Goal: Entertainment & Leisure: Consume media (video, audio)

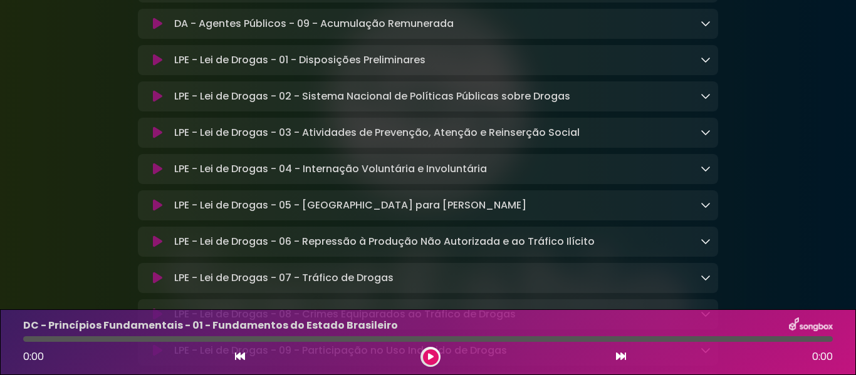
scroll to position [2695, 0]
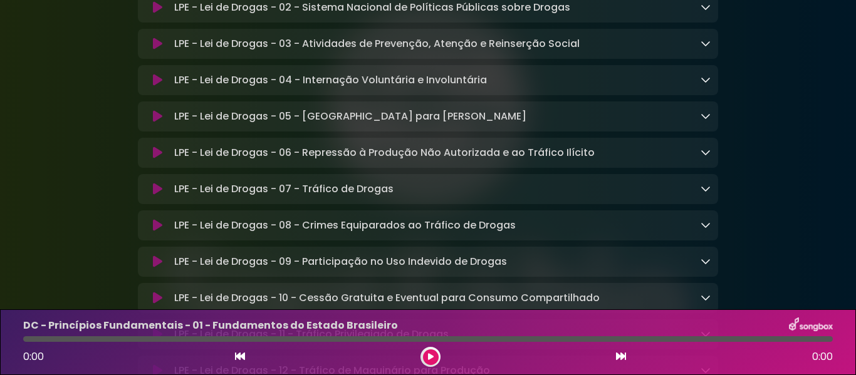
scroll to position [2883, 0]
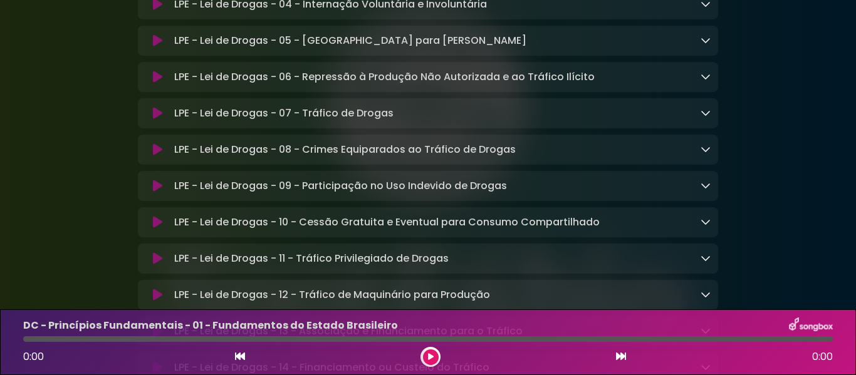
scroll to position [2757, 0]
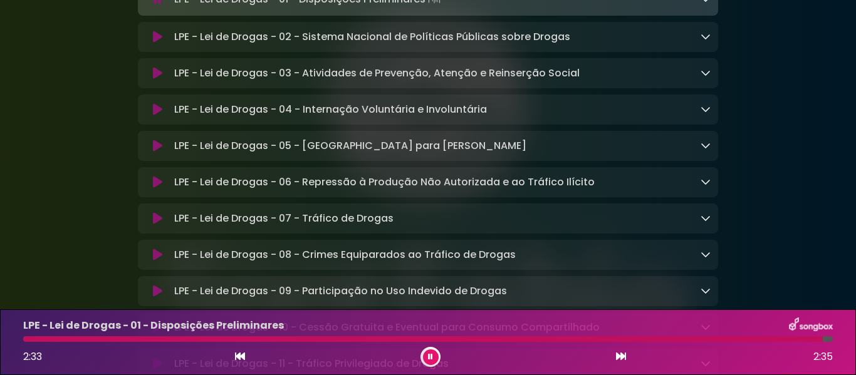
click at [24, 338] on div at bounding box center [423, 340] width 800 height 6
drag, startPoint x: 23, startPoint y: 338, endPoint x: 792, endPoint y: 143, distance: 793.4
click at [155, 80] on icon at bounding box center [157, 73] width 9 height 13
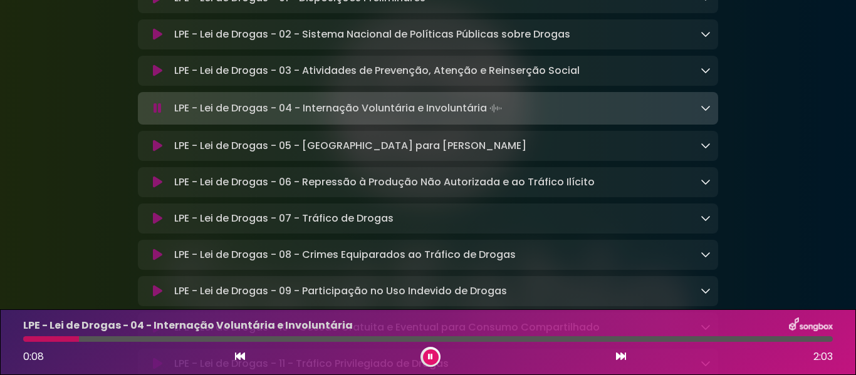
click at [160, 152] on icon at bounding box center [157, 146] width 9 height 13
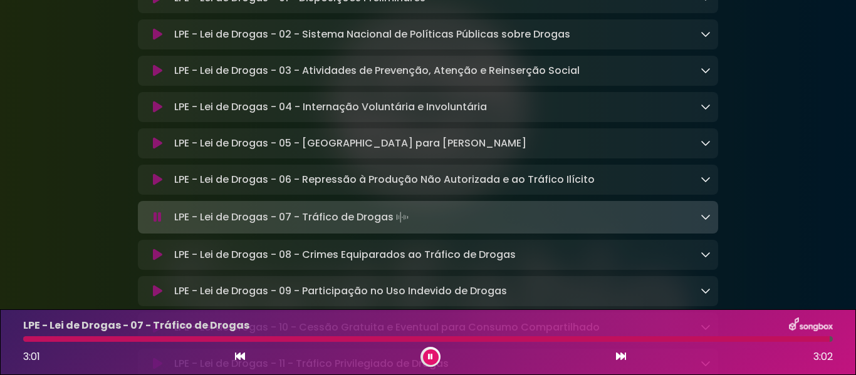
click at [429, 357] on icon at bounding box center [430, 357] width 5 height 8
